Goal: Transaction & Acquisition: Purchase product/service

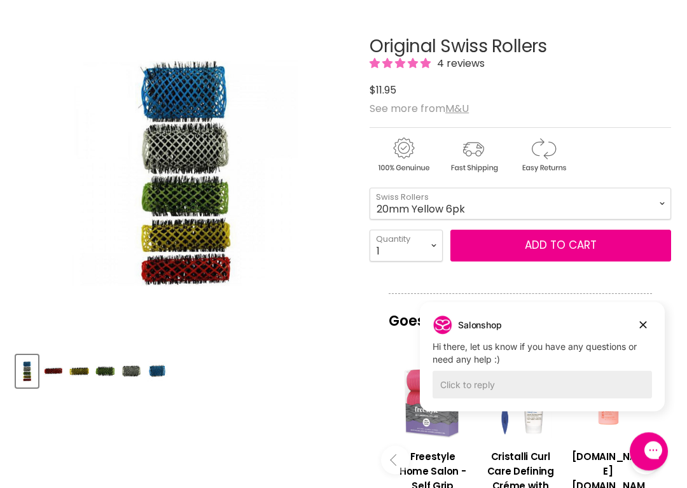
scroll to position [186, 0]
click at [659, 202] on select "16mm Coral 6pk 20mm Yellow 6pk 25mm Green 6pk 32mm White 6pk 42mm Blue 4pk" at bounding box center [521, 204] width 302 height 32
select select "16mm Coral 6pk"
click at [439, 253] on select "1 2 3 4 5 6 7 8 9 10+" at bounding box center [406, 246] width 73 height 32
select select "2"
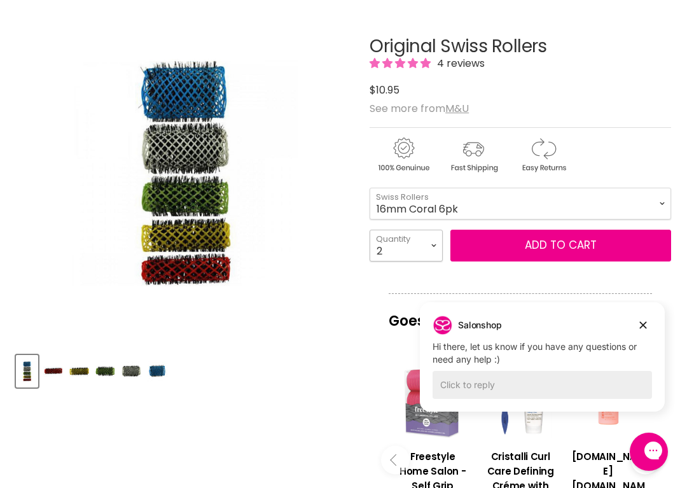
type input "2"
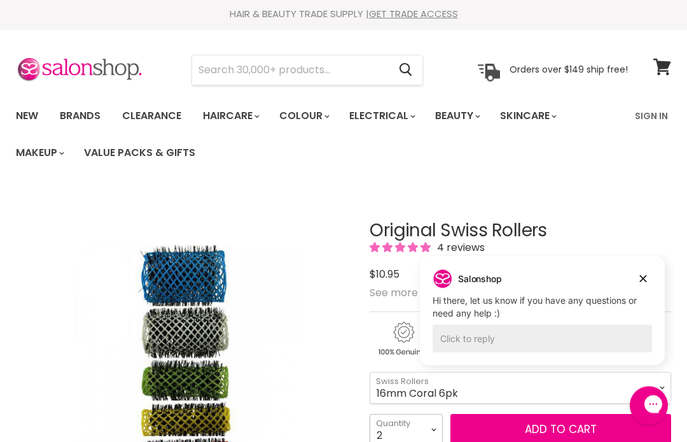
scroll to position [2, 0]
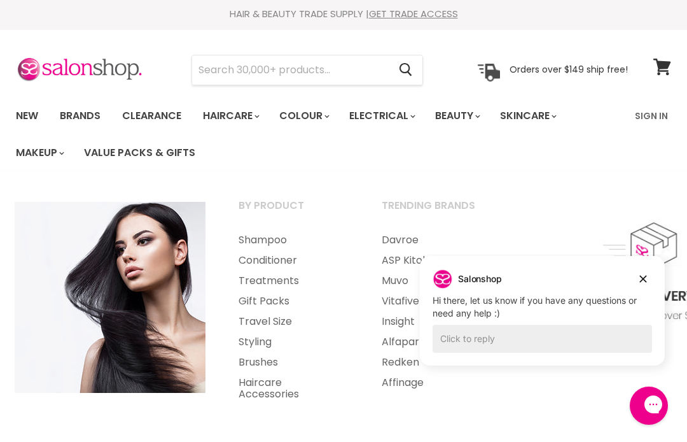
click at [219, 74] on input "Search" at bounding box center [290, 69] width 197 height 29
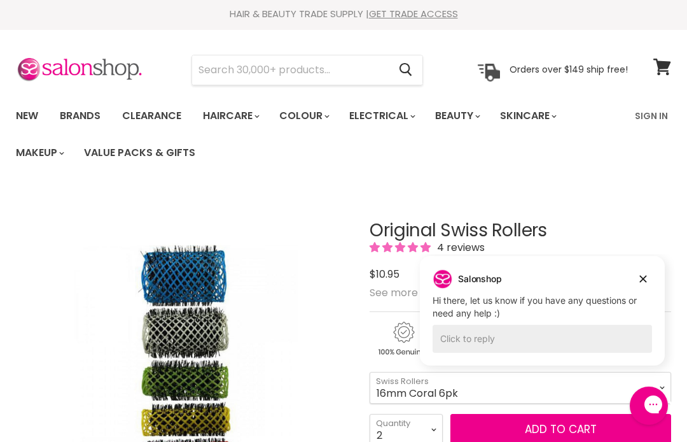
scroll to position [1, 0]
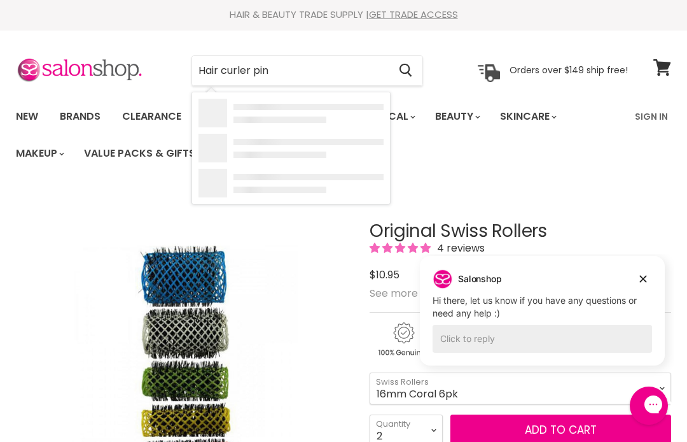
type input "Hair curler pins"
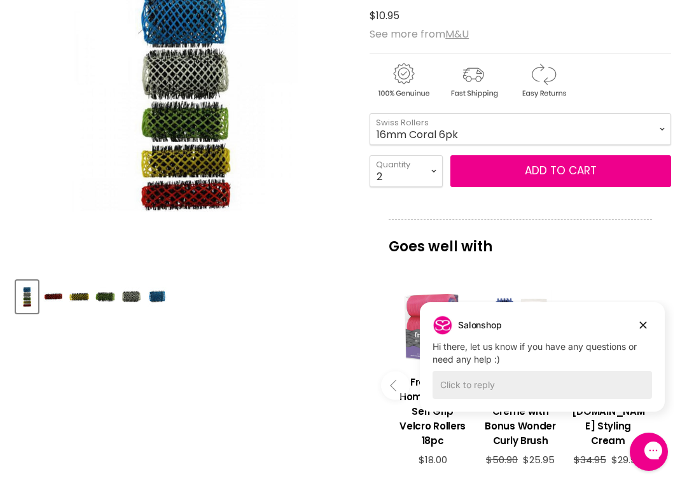
scroll to position [265, 0]
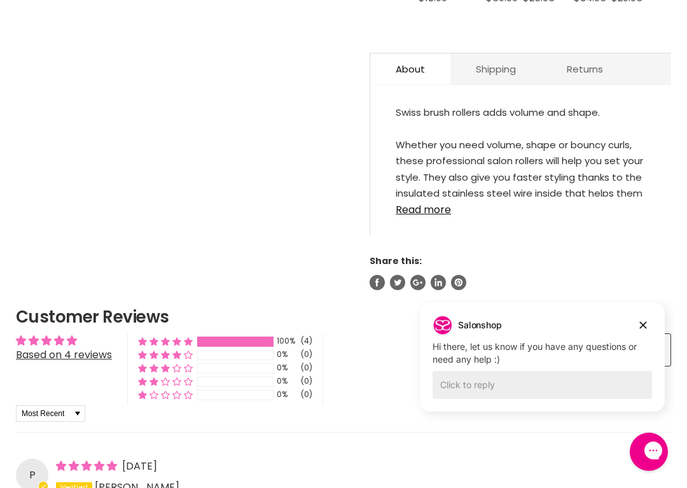
click at [312, 347] on div "(4)" at bounding box center [306, 341] width 11 height 11
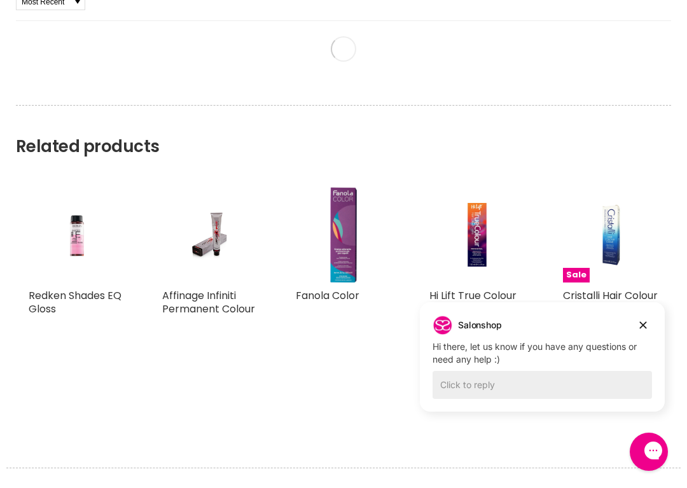
click at [417, 185] on div "Hi Lift True Colour Hi Lift $10.95 For a copy of Hi Lift True Colour Technical …" at bounding box center [477, 299] width 121 height 250
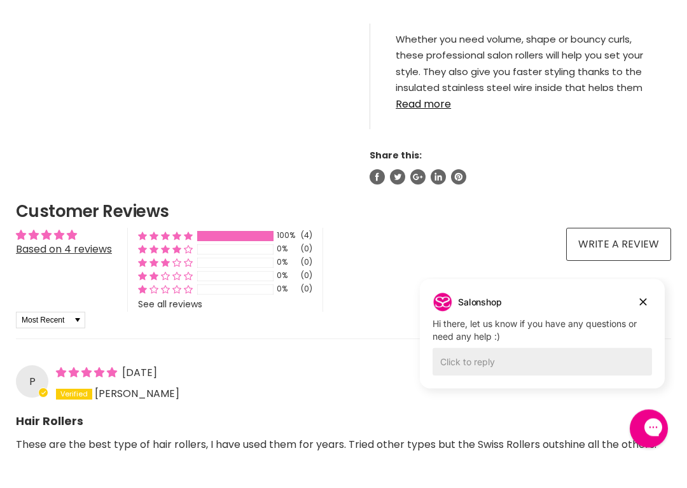
scroll to position [853, 0]
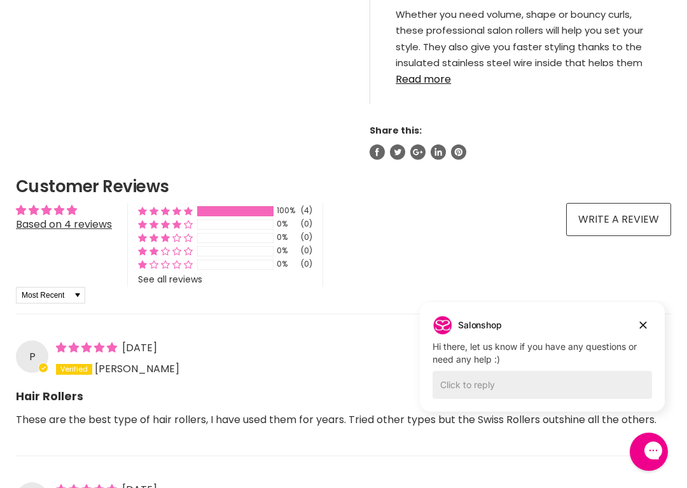
click at [412, 84] on link "Read more" at bounding box center [521, 75] width 250 height 19
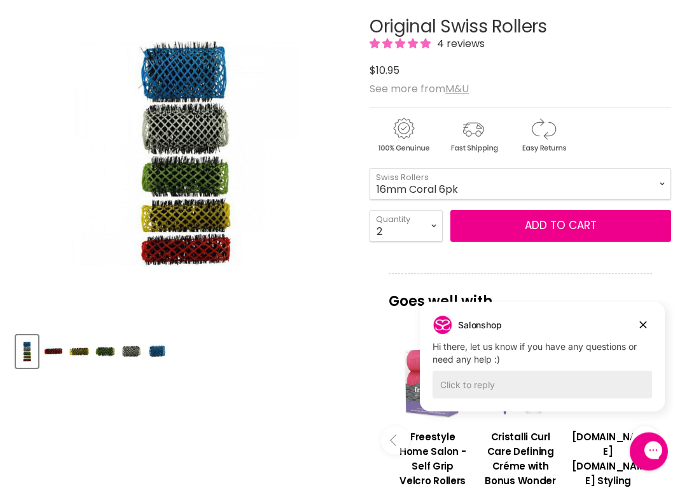
scroll to position [206, 0]
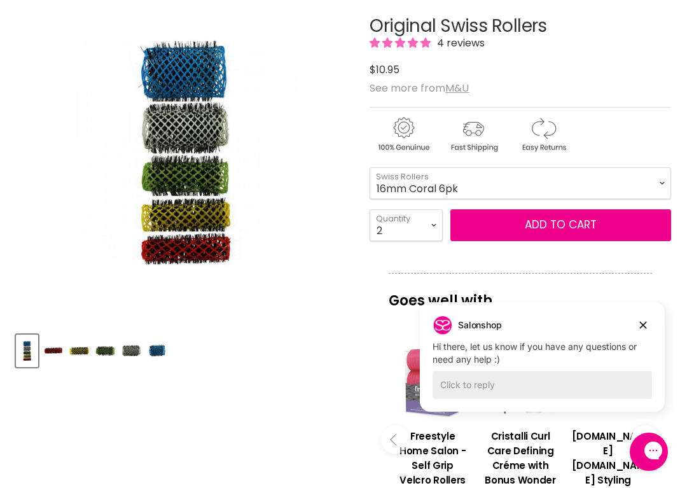
click at [498, 225] on button "Add to cart" at bounding box center [560, 225] width 221 height 32
click at [547, 227] on button "Add to cart" at bounding box center [560, 225] width 221 height 32
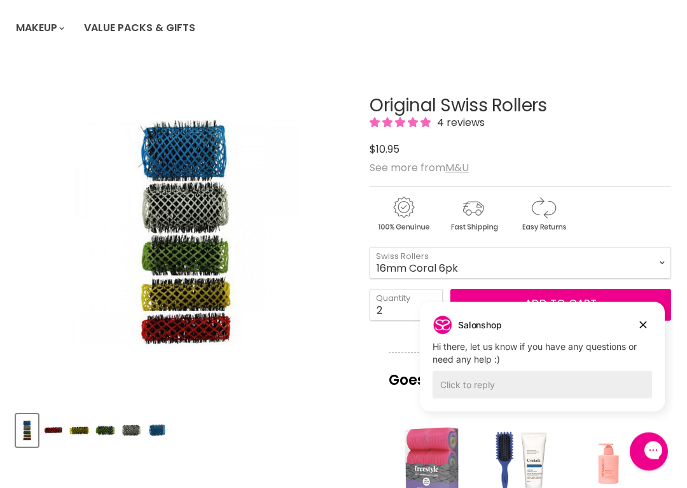
scroll to position [127, 0]
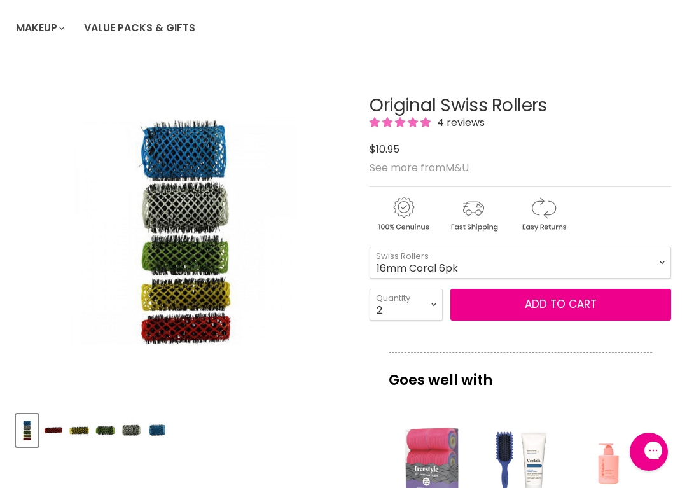
click at [644, 329] on div "Original Swiss Rollers 4 reviews $0 $10.95 See more from M&U 16mm Coral 6pk - 2…" at bounding box center [521, 474] width 302 height 821
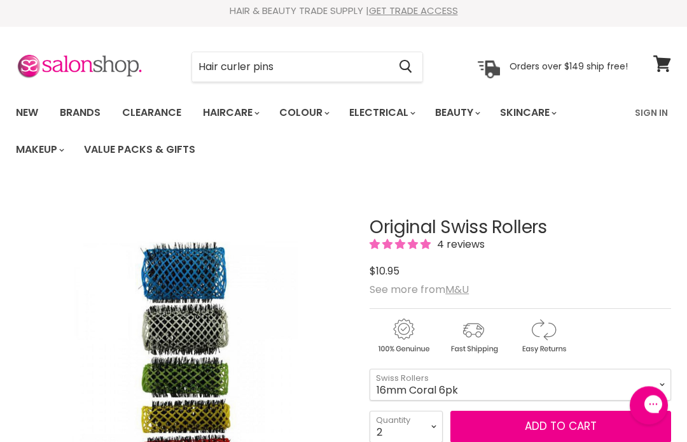
scroll to position [0, 0]
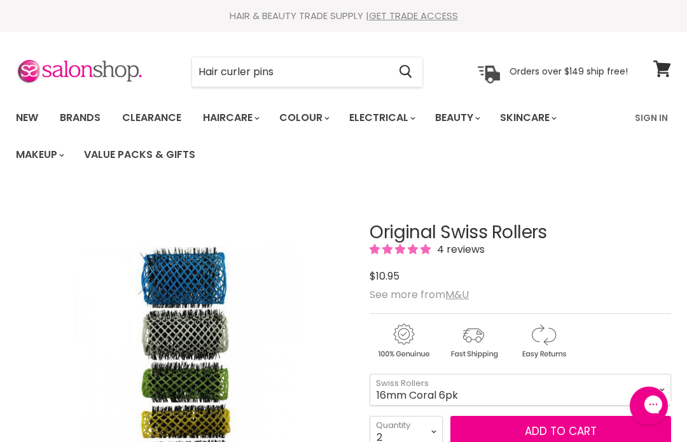
click at [660, 73] on icon at bounding box center [662, 68] width 18 height 17
